Goal: Navigation & Orientation: Find specific page/section

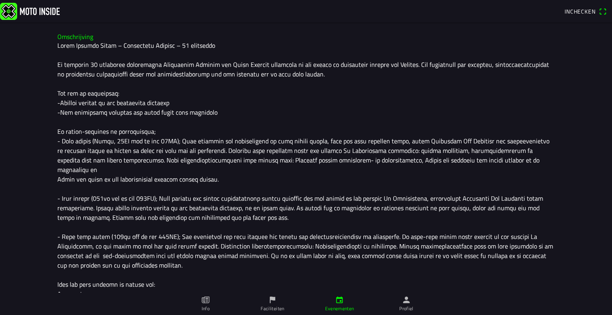
scroll to position [239, 0]
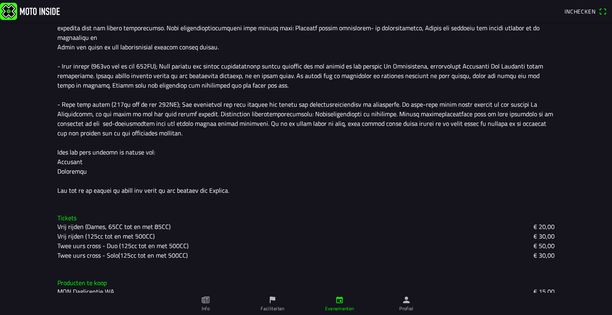
scroll to position [339, 0]
click at [337, 304] on icon "calendar" at bounding box center [339, 300] width 9 height 9
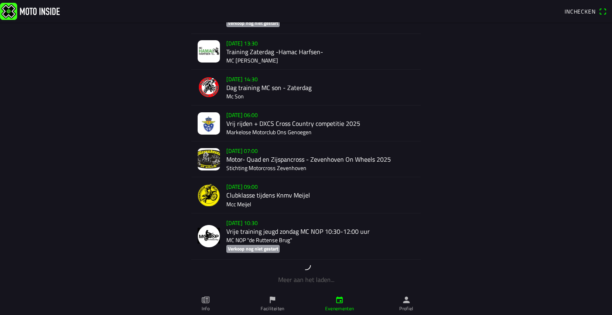
scroll to position [593, 0]
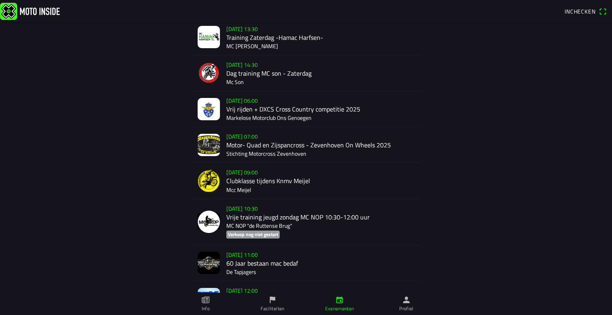
click at [281, 115] on div "zo 21 sep. - 06:00 Vrij rijden + DXCS Cross Country competitie 2025 Markelose M…" at bounding box center [320, 108] width 188 height 35
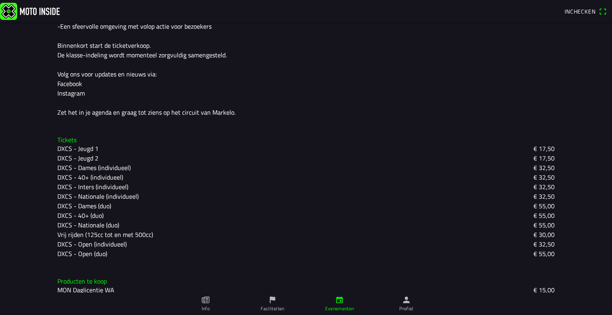
scroll to position [301, 0]
